Goal: Information Seeking & Learning: Learn about a topic

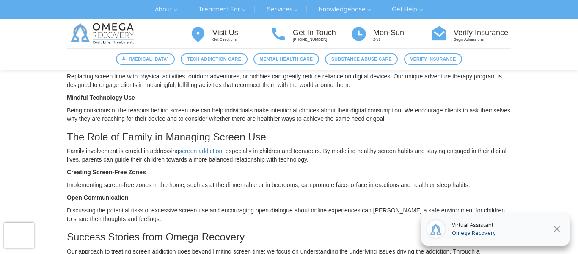
scroll to position [399, 0]
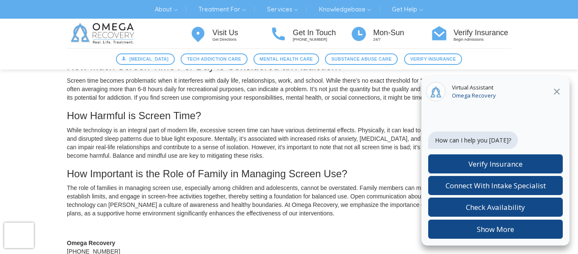
scroll to position [890, 0]
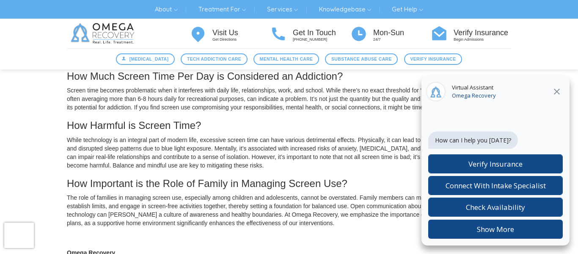
click at [560, 93] on icon at bounding box center [557, 91] width 10 height 10
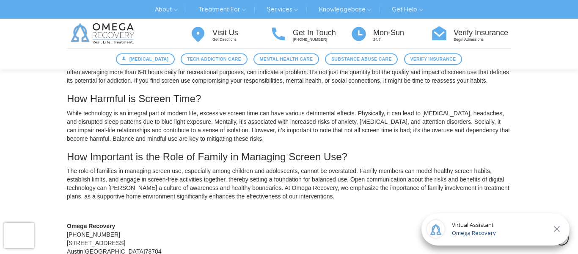
scroll to position [917, 0]
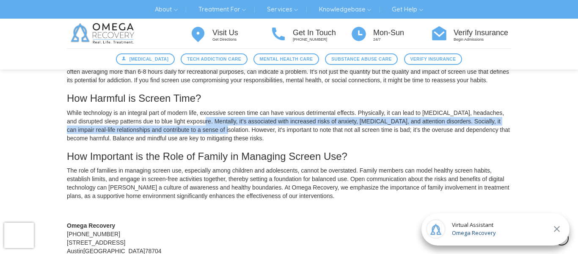
drag, startPoint x: 207, startPoint y: 138, endPoint x: 223, endPoint y: 146, distance: 18.4
click at [223, 142] on p "While technology is an integral part of modern life, excessive screen time can …" at bounding box center [289, 125] width 444 height 34
click at [224, 142] on p "While technology is an integral part of modern life, excessive screen time can …" at bounding box center [289, 125] width 444 height 34
copy p "Mentally, it’s associated with increased risks of anxiety, [MEDICAL_DATA], and …"
